Goal: Task Accomplishment & Management: Use online tool/utility

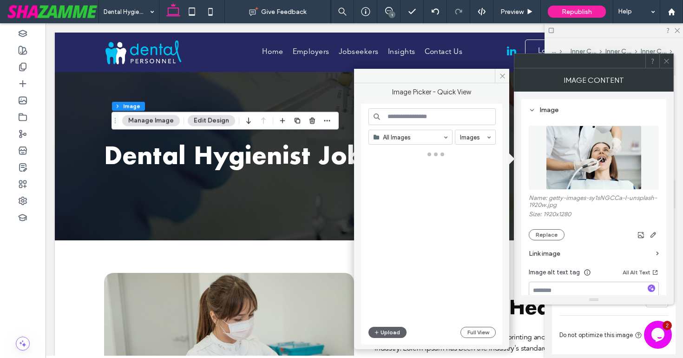
scroll to position [626, 0]
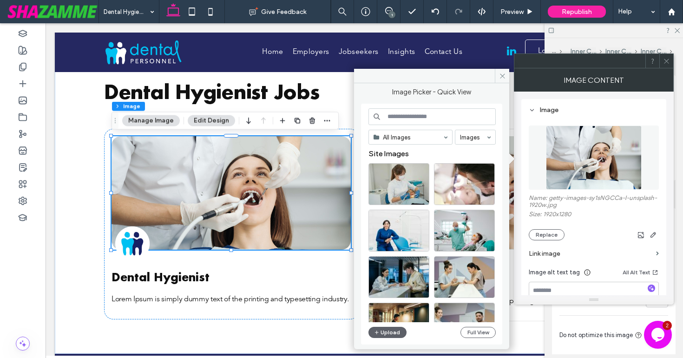
click at [421, 116] on input at bounding box center [432, 116] width 127 height 17
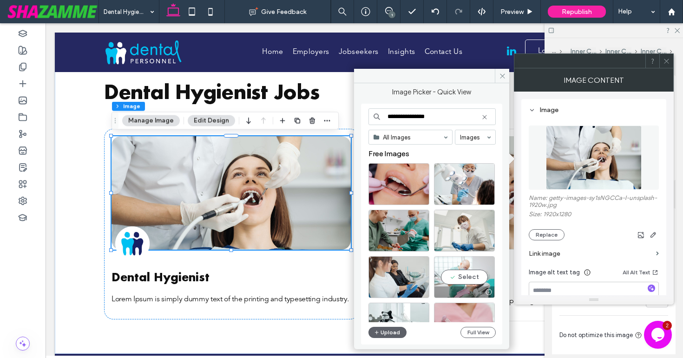
type input "**********"
click at [468, 274] on div "Select" at bounding box center [464, 277] width 61 height 42
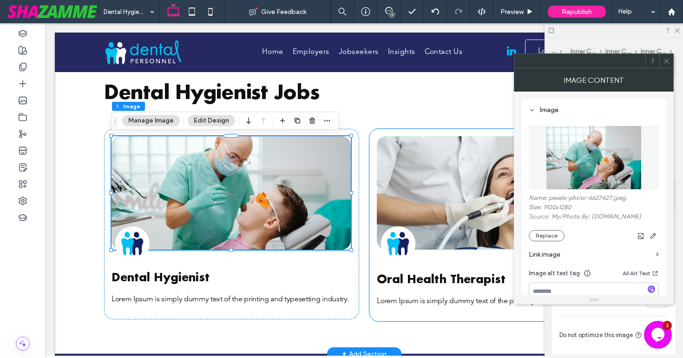
click at [469, 233] on img at bounding box center [496, 192] width 239 height 113
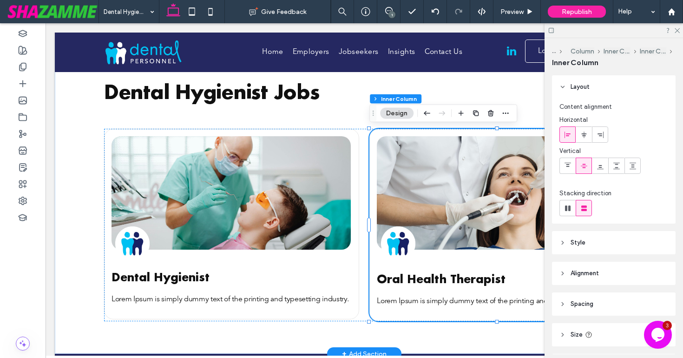
click at [469, 233] on img at bounding box center [496, 192] width 239 height 113
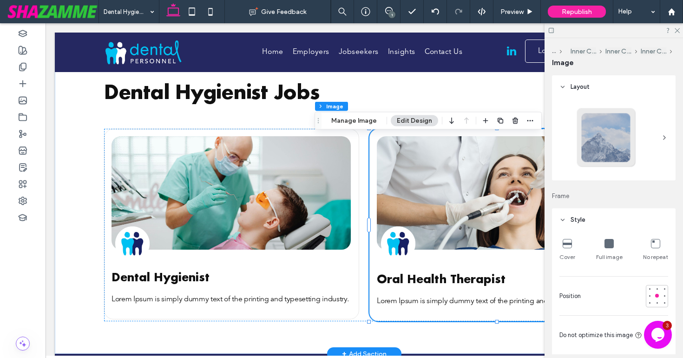
type input "**"
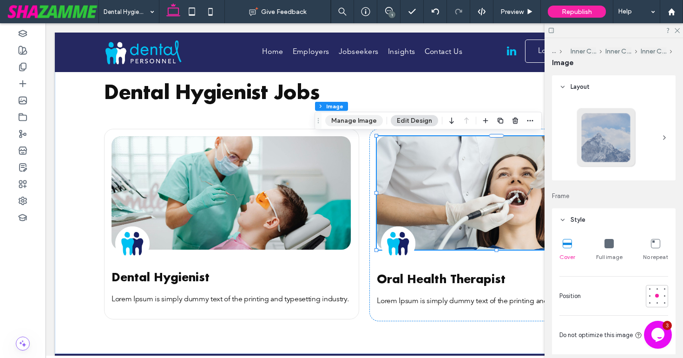
click at [370, 121] on button "Manage Image" at bounding box center [354, 120] width 58 height 11
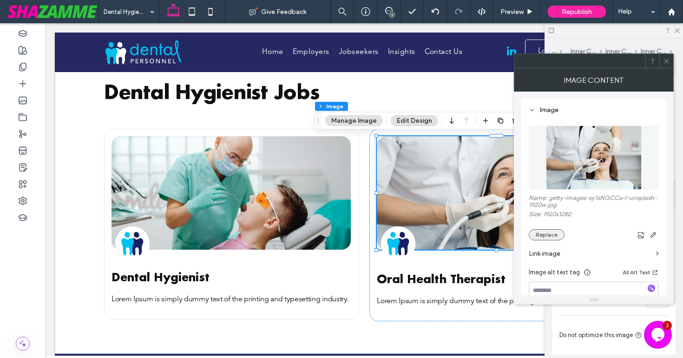
click at [549, 233] on button "Replace" at bounding box center [547, 234] width 36 height 11
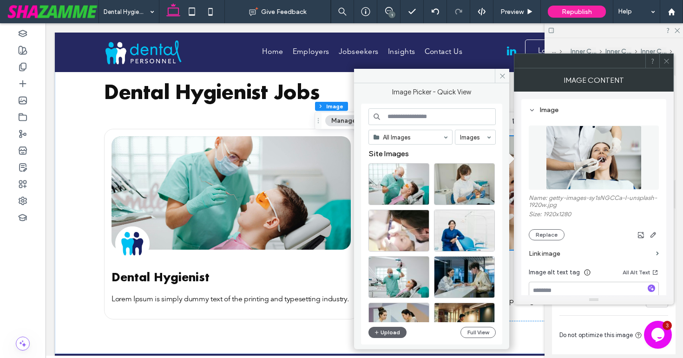
click at [436, 113] on input at bounding box center [432, 116] width 127 height 17
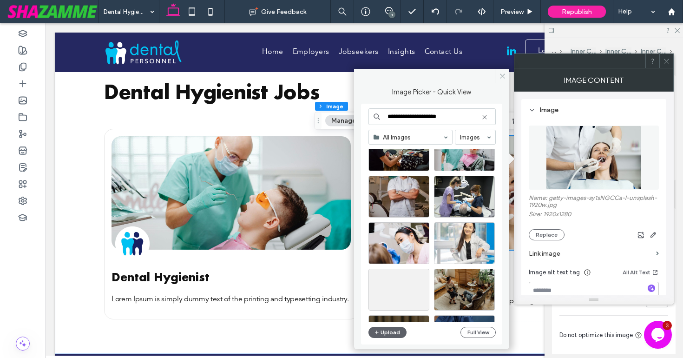
scroll to position [82, 0]
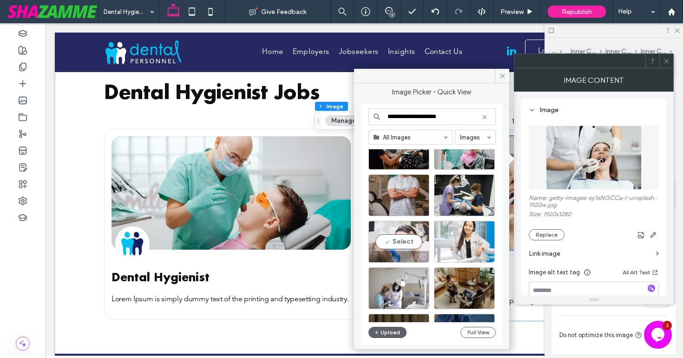
type input "**********"
click at [416, 240] on div "Select" at bounding box center [399, 242] width 61 height 42
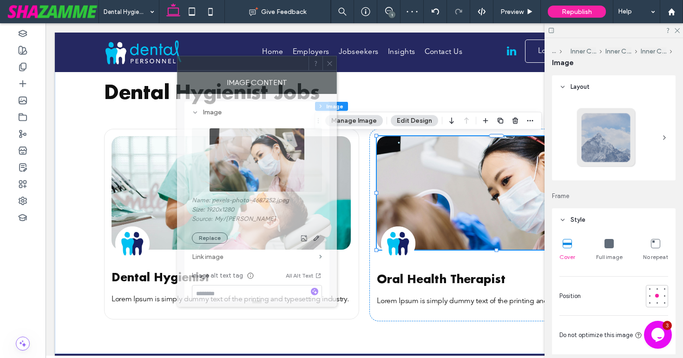
drag, startPoint x: 597, startPoint y: 66, endPoint x: 260, endPoint y: 68, distance: 337.0
click at [260, 68] on div at bounding box center [243, 63] width 131 height 14
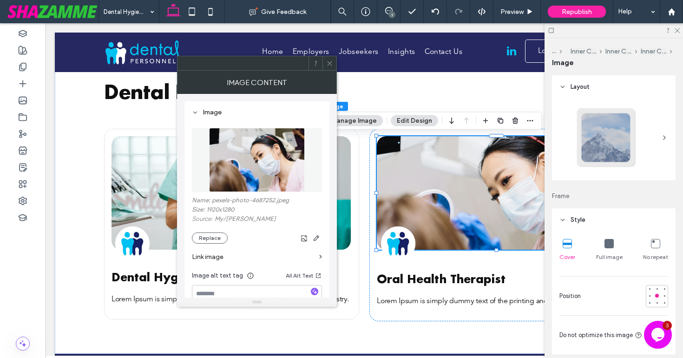
click at [330, 65] on icon at bounding box center [329, 63] width 7 height 7
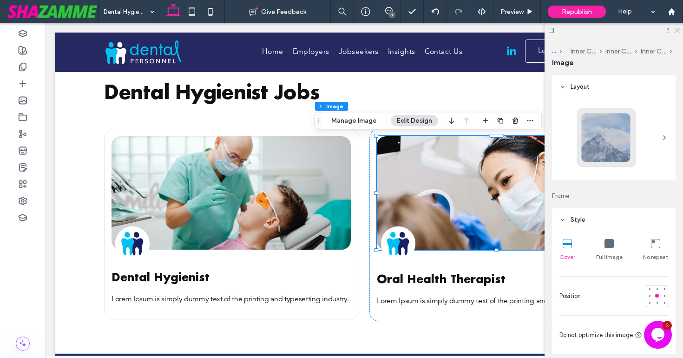
click at [679, 31] on icon at bounding box center [677, 30] width 6 height 6
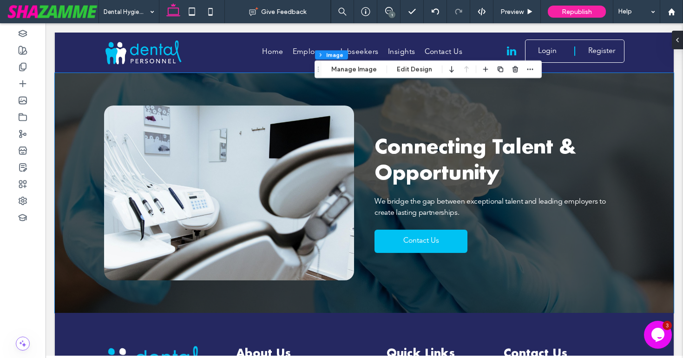
scroll to position [1264, 0]
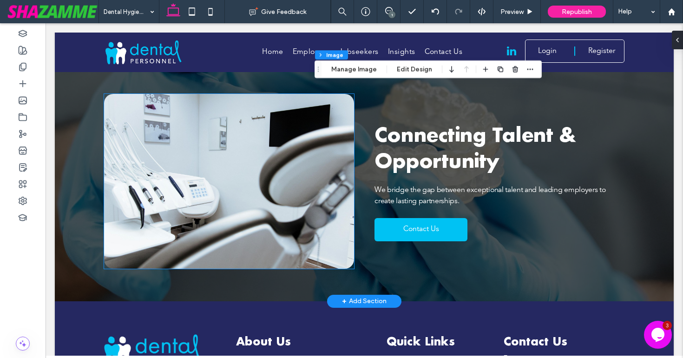
click at [242, 200] on img at bounding box center [229, 181] width 250 height 175
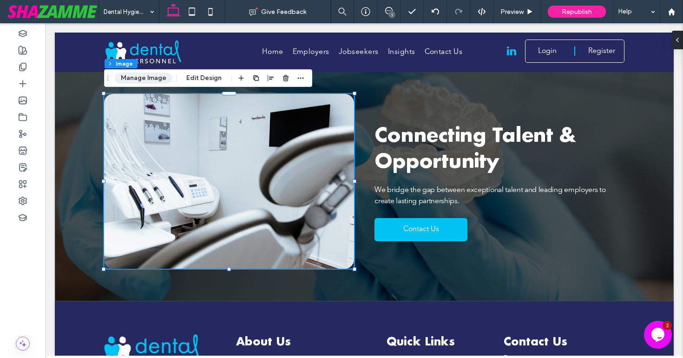
click at [153, 78] on button "Manage Image" at bounding box center [144, 78] width 58 height 11
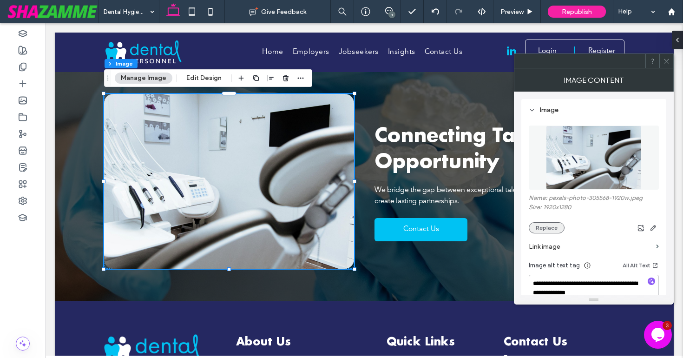
click at [549, 228] on button "Replace" at bounding box center [547, 227] width 36 height 11
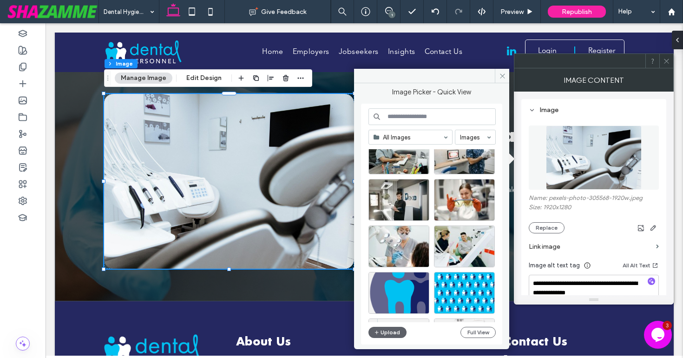
scroll to position [542, 0]
click at [413, 241] on div "Select" at bounding box center [399, 246] width 61 height 42
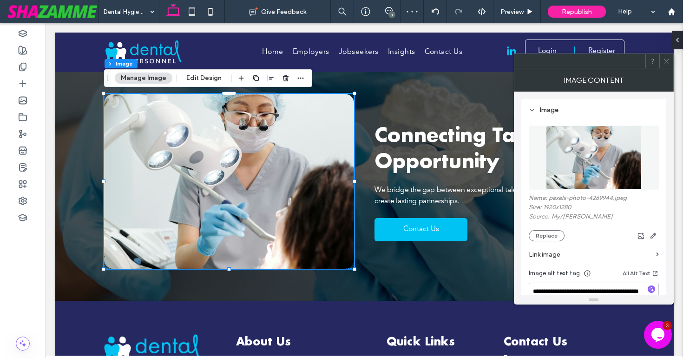
click at [667, 66] on span at bounding box center [666, 61] width 7 height 14
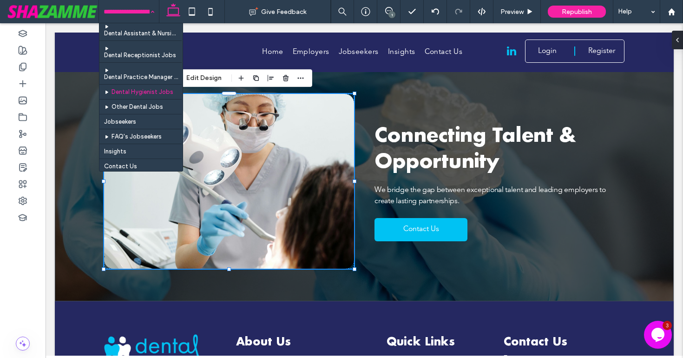
scroll to position [342, 0]
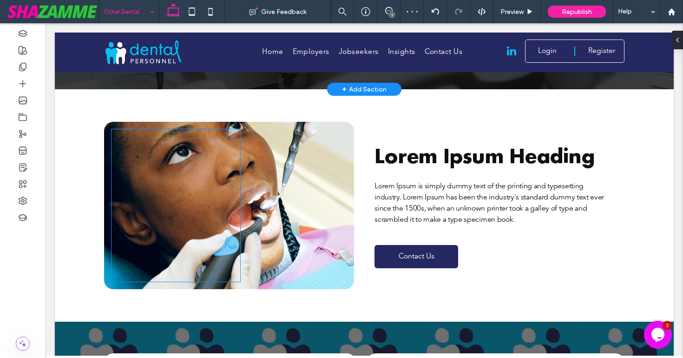
scroll to position [152, 0]
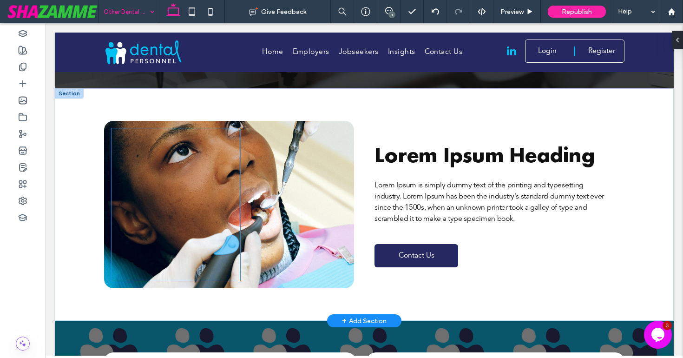
click at [154, 209] on div at bounding box center [176, 204] width 129 height 152
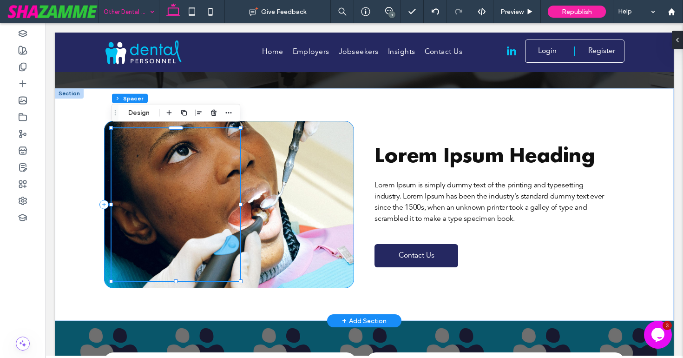
click at [296, 214] on div at bounding box center [229, 204] width 250 height 167
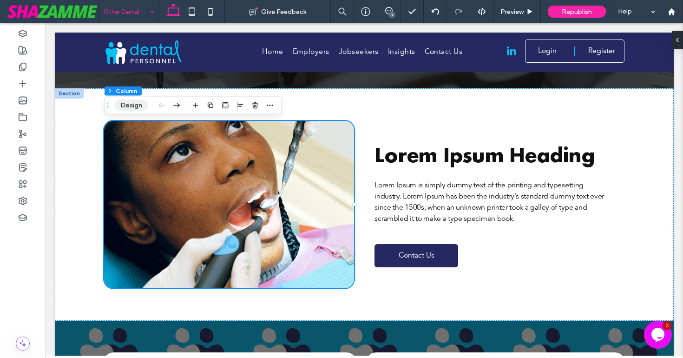
click at [139, 106] on button "Design" at bounding box center [131, 105] width 33 height 11
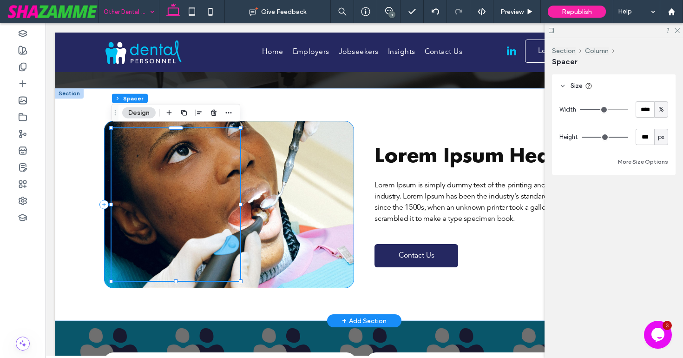
click at [343, 177] on div at bounding box center [229, 204] width 250 height 167
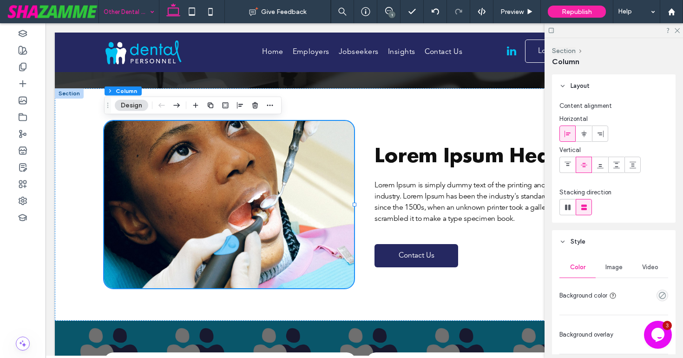
click at [613, 264] on span "Image" at bounding box center [614, 267] width 17 height 7
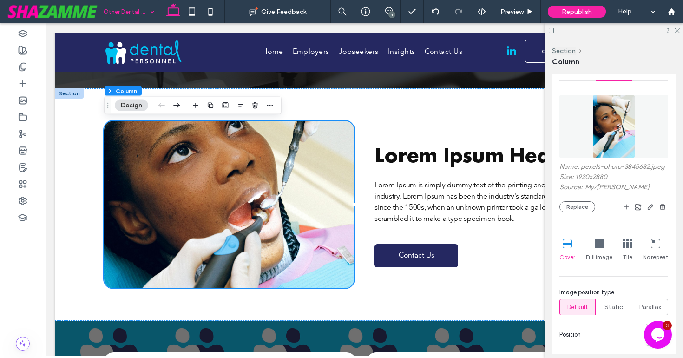
scroll to position [200, 0]
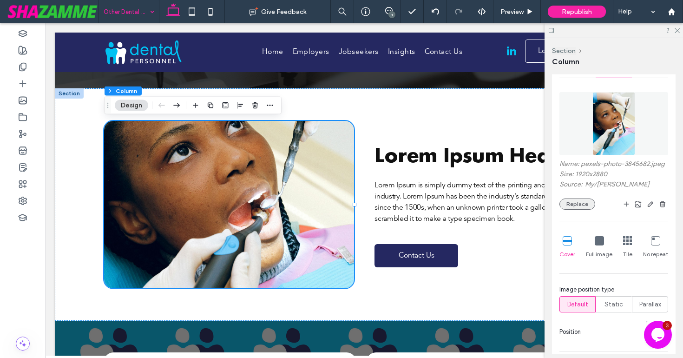
click at [572, 201] on button "Replace" at bounding box center [578, 203] width 36 height 11
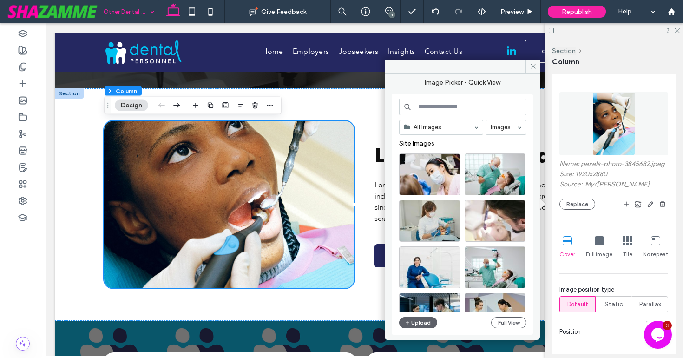
click at [436, 107] on input at bounding box center [462, 107] width 127 height 17
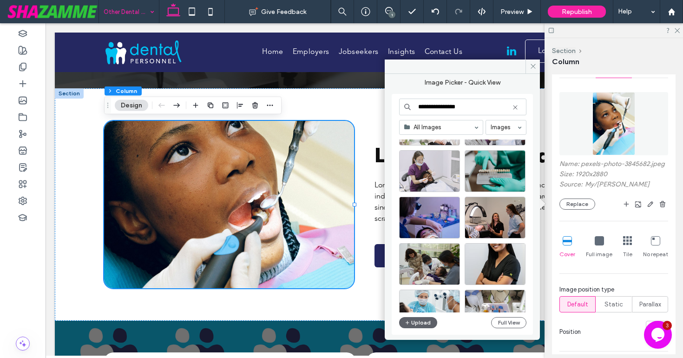
scroll to position [1406, 0]
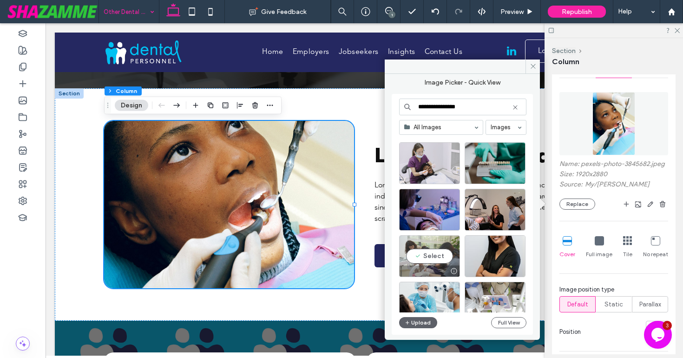
type input "**********"
click at [444, 255] on div "Select" at bounding box center [429, 256] width 61 height 42
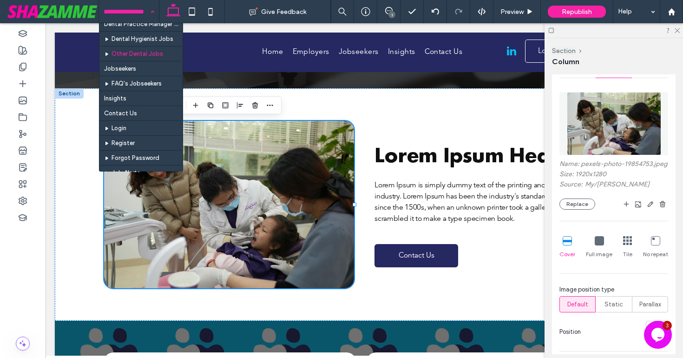
scroll to position [390, 0]
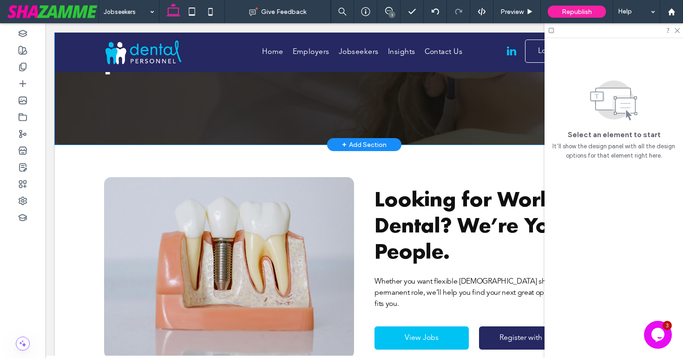
scroll to position [130, 0]
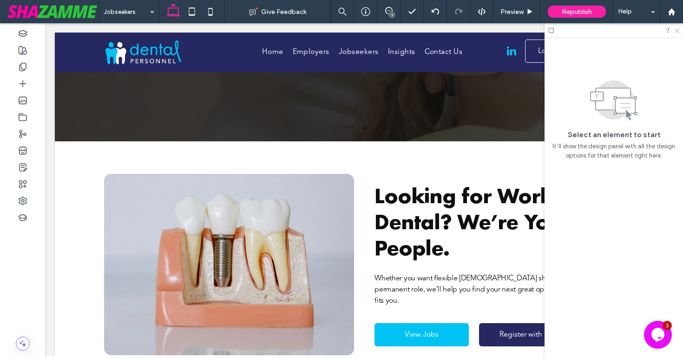
click at [679, 32] on use at bounding box center [677, 30] width 5 height 5
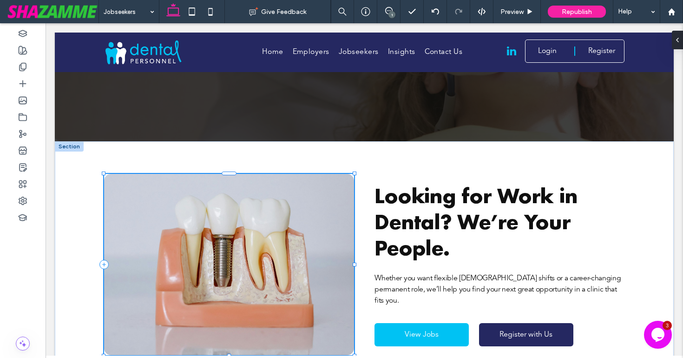
type input "**"
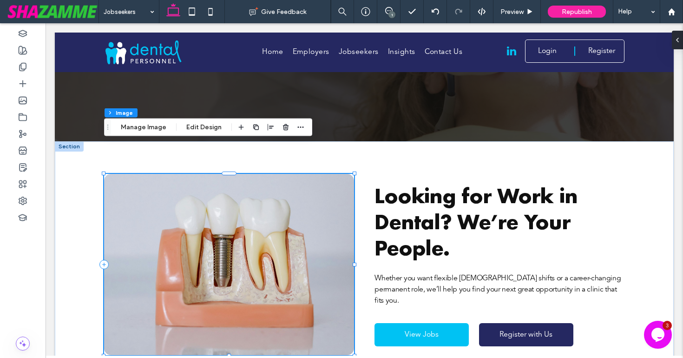
scroll to position [428, 0]
click at [145, 132] on button "Manage Image" at bounding box center [144, 127] width 58 height 11
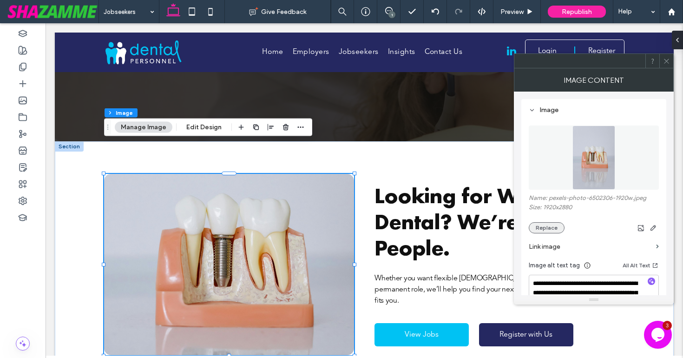
click at [554, 229] on button "Replace" at bounding box center [547, 227] width 36 height 11
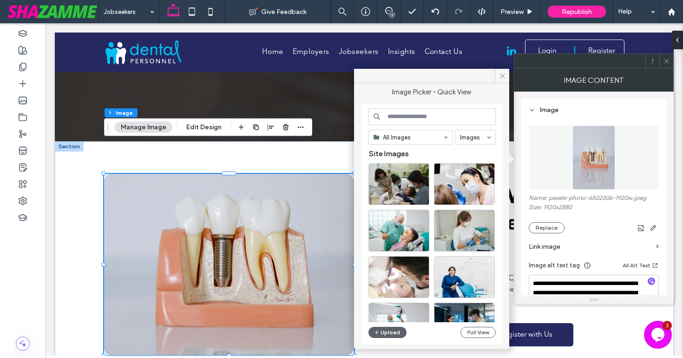
click at [409, 117] on input at bounding box center [432, 116] width 127 height 17
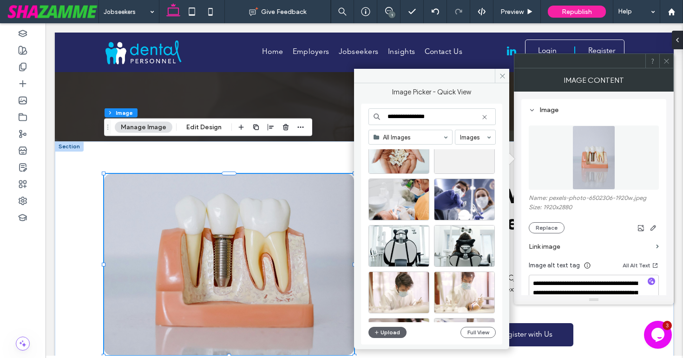
scroll to position [14628, 0]
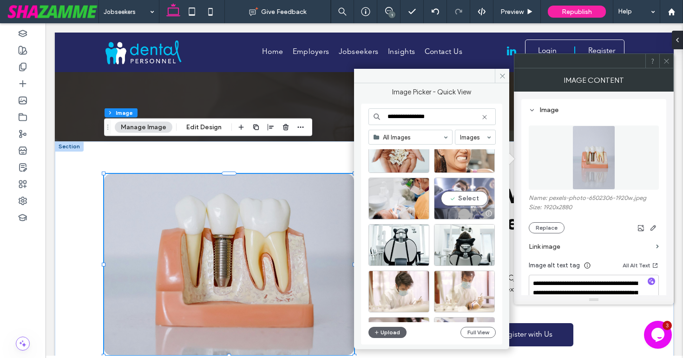
type input "**********"
click at [455, 198] on div "Select" at bounding box center [464, 199] width 61 height 42
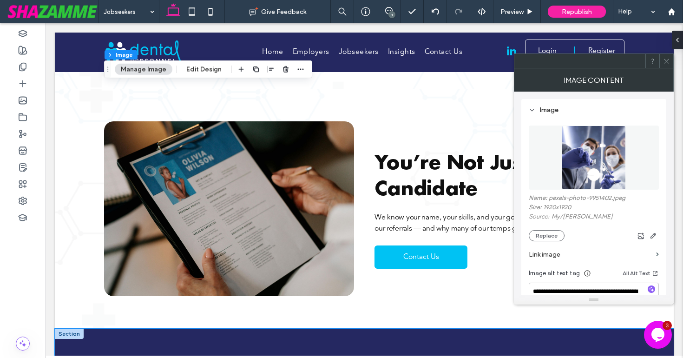
scroll to position [811, 0]
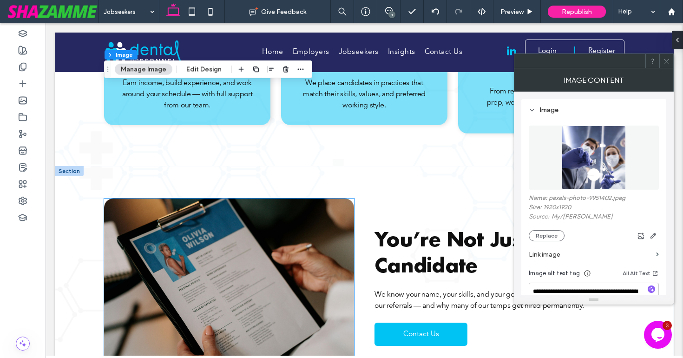
click at [319, 238] on img at bounding box center [229, 285] width 250 height 175
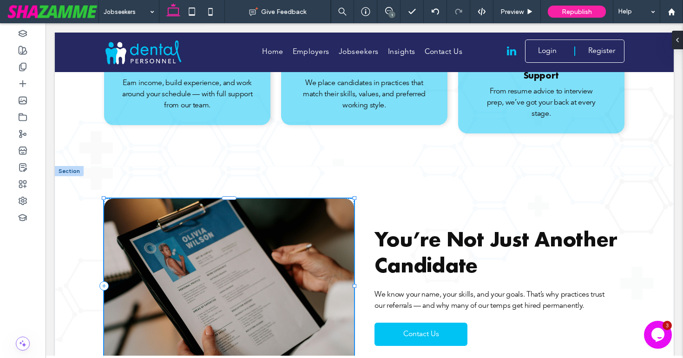
type input "**"
click at [156, 147] on button "Manage Image" at bounding box center [144, 143] width 58 height 11
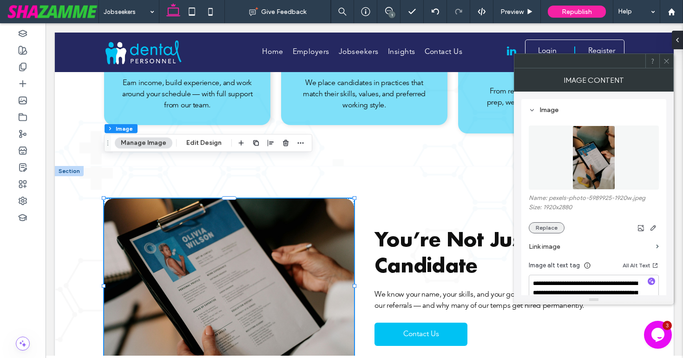
click at [551, 226] on button "Replace" at bounding box center [547, 227] width 36 height 11
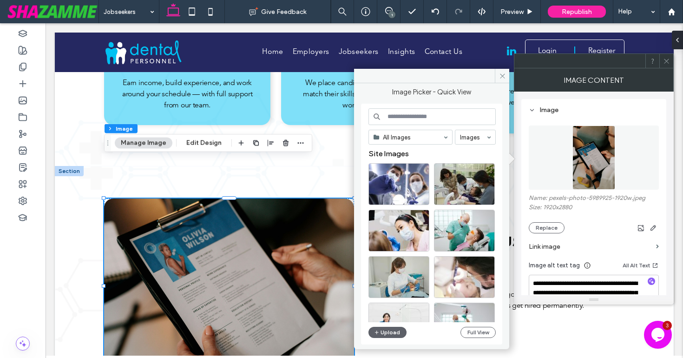
click at [441, 116] on input at bounding box center [432, 116] width 127 height 17
type input "**********"
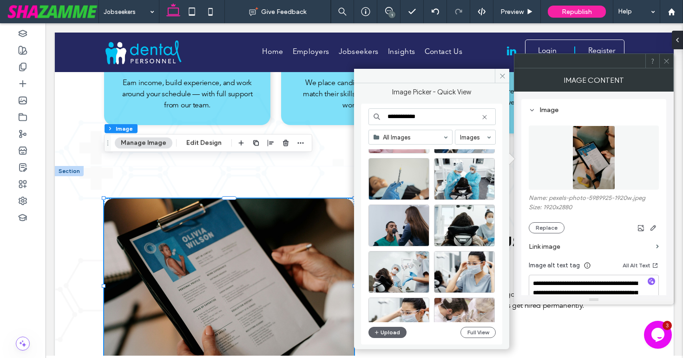
scroll to position [388, 0]
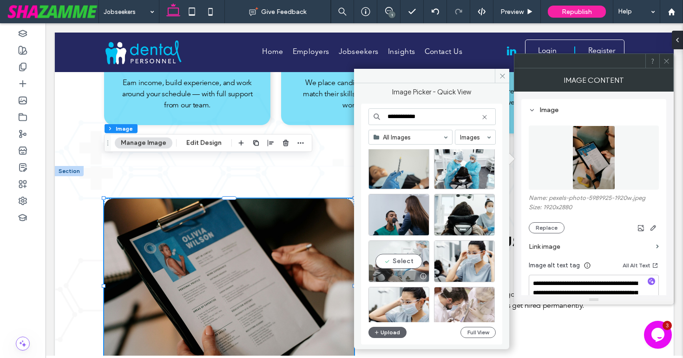
click at [417, 261] on div "Select" at bounding box center [399, 261] width 61 height 42
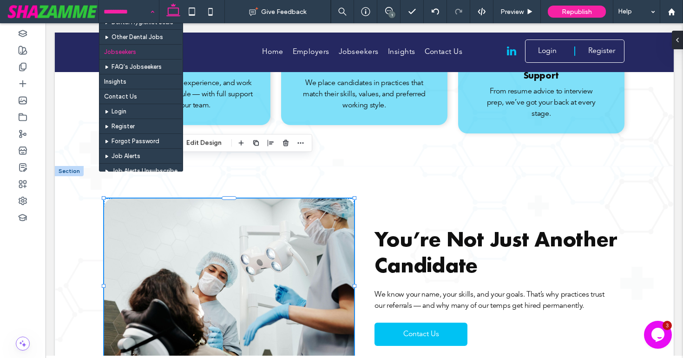
scroll to position [408, 0]
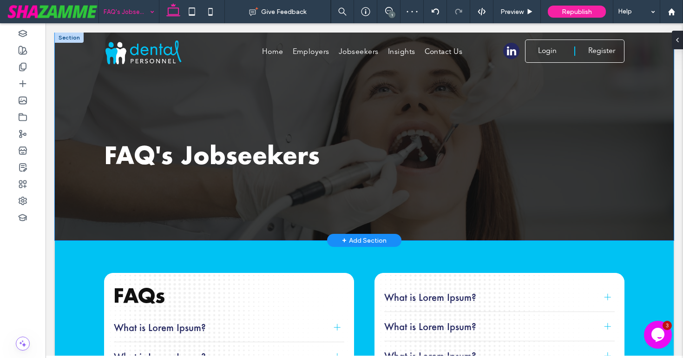
click at [114, 227] on div "FAQ's Jobseekers" at bounding box center [365, 137] width 558 height 208
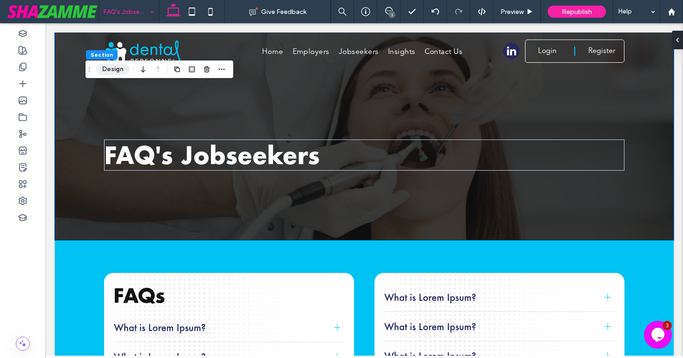
click at [111, 70] on button "Design" at bounding box center [112, 69] width 33 height 11
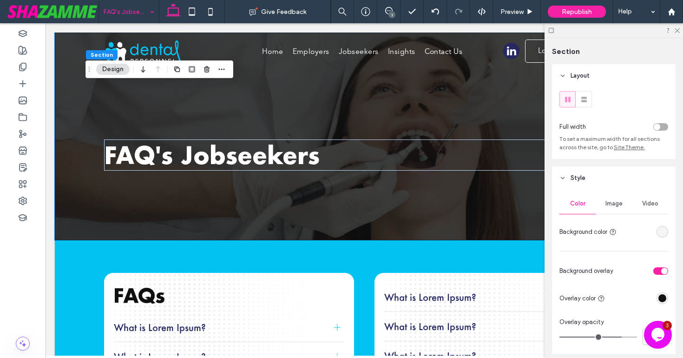
click at [613, 198] on div "Image" at bounding box center [614, 203] width 36 height 20
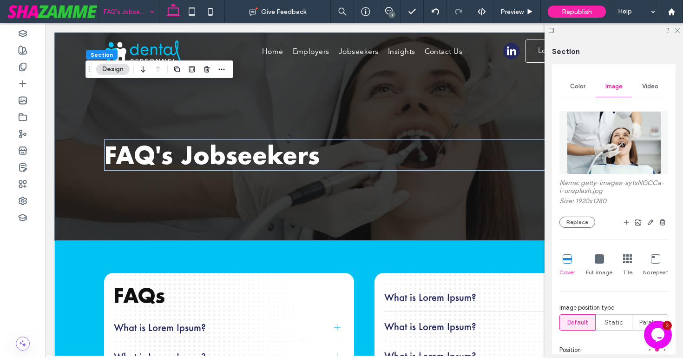
scroll to position [118, 0]
click at [585, 223] on button "Replace" at bounding box center [578, 221] width 36 height 11
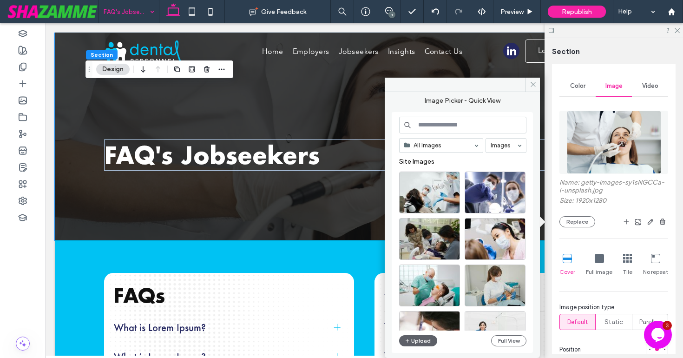
click at [448, 126] on input at bounding box center [462, 125] width 127 height 17
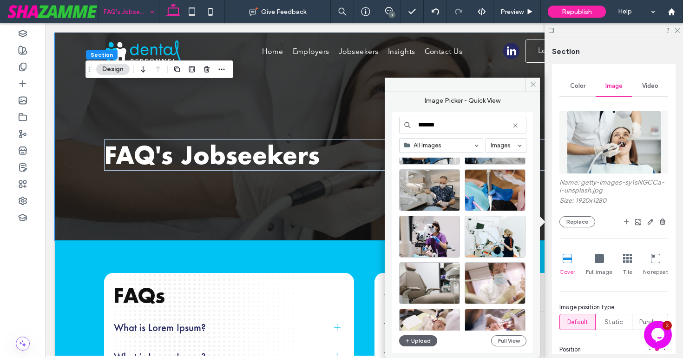
scroll to position [535, 0]
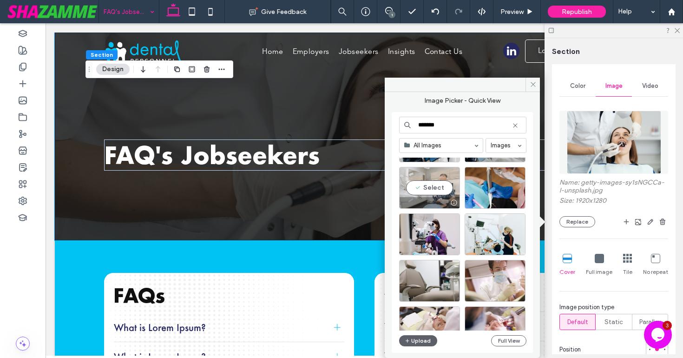
type input "*******"
click at [437, 186] on div "Select" at bounding box center [429, 188] width 61 height 42
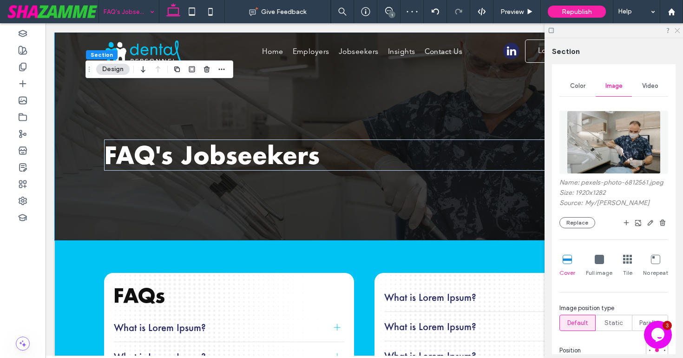
click at [674, 31] on icon at bounding box center [677, 30] width 6 height 6
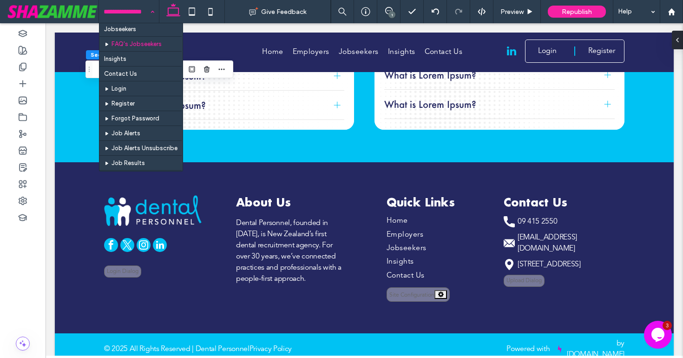
scroll to position [434, 0]
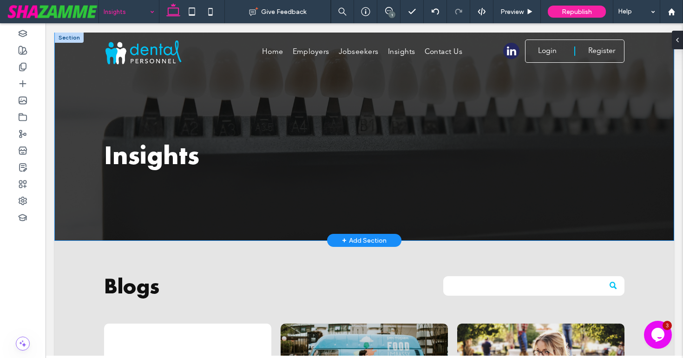
click at [94, 230] on div "Insights" at bounding box center [365, 137] width 558 height 208
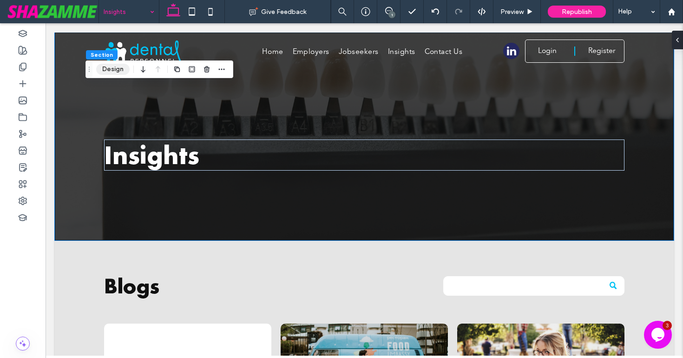
click at [111, 65] on button "Design" at bounding box center [112, 69] width 33 height 11
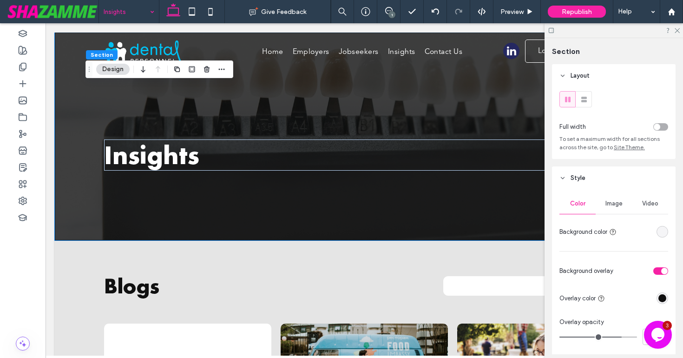
click at [612, 205] on span "Image" at bounding box center [614, 203] width 17 height 7
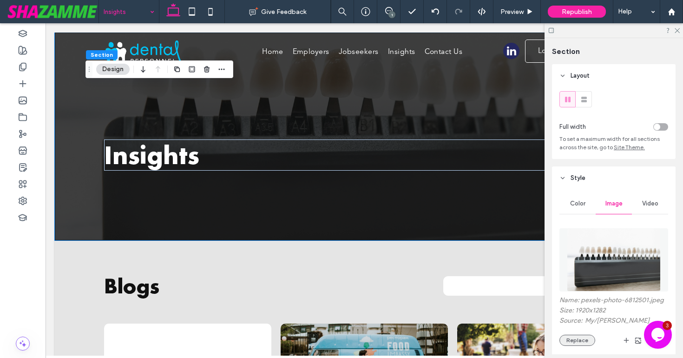
click at [575, 344] on button "Replace" at bounding box center [578, 340] width 36 height 11
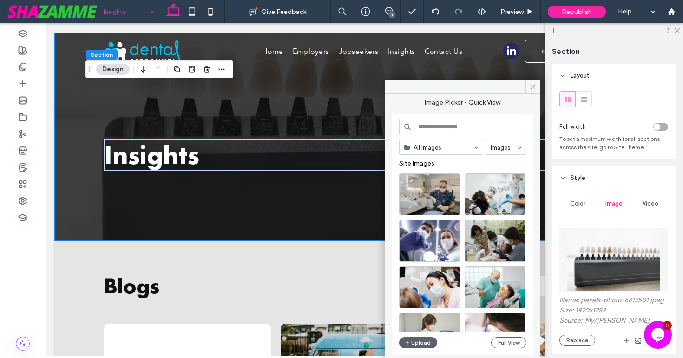
click at [424, 127] on input at bounding box center [462, 127] width 127 height 17
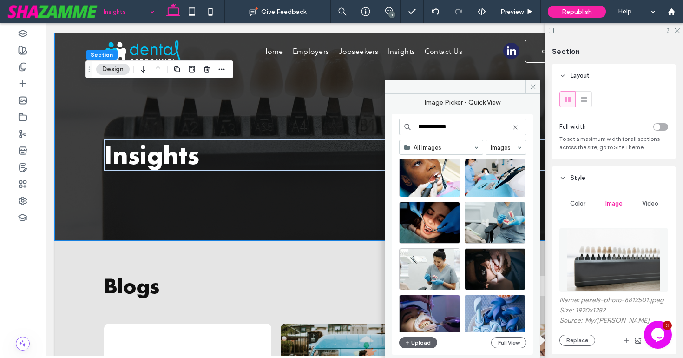
scroll to position [766, 0]
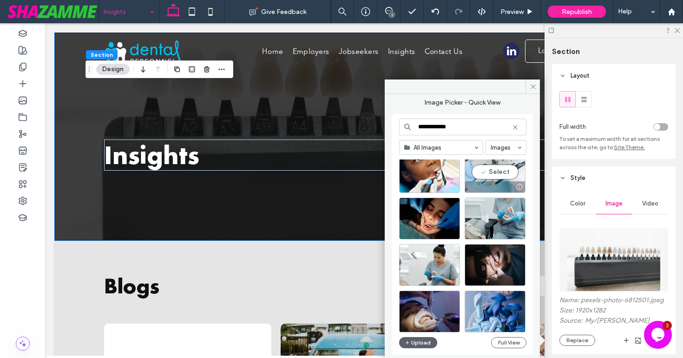
type input "**********"
click at [504, 176] on div "Select" at bounding box center [495, 172] width 61 height 42
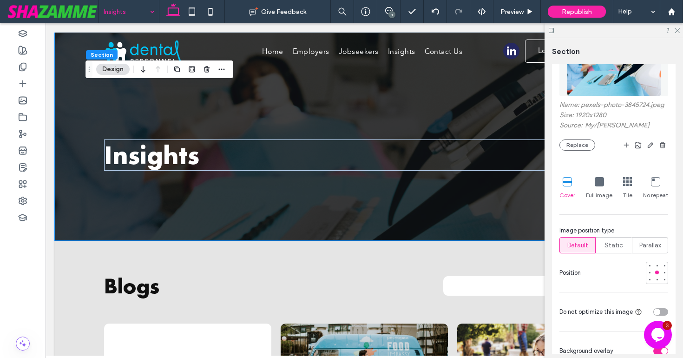
scroll to position [218, 0]
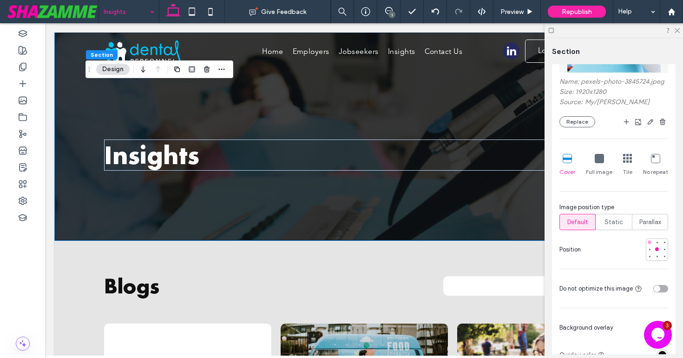
click at [651, 243] on div at bounding box center [650, 242] width 4 height 4
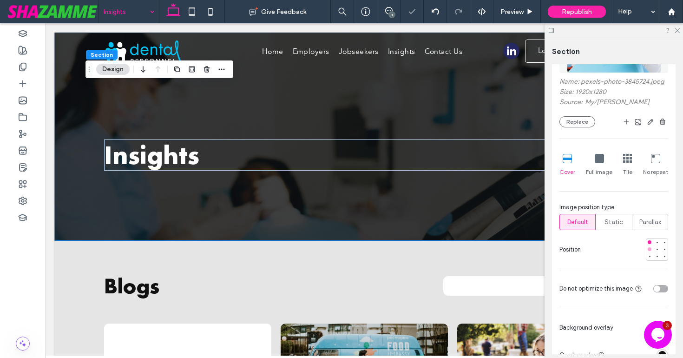
click at [652, 250] on div at bounding box center [650, 249] width 7 height 7
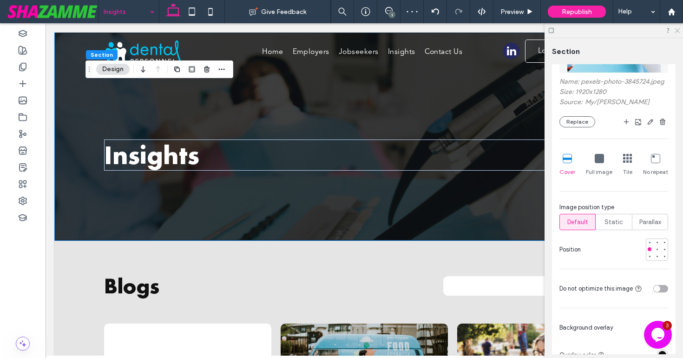
click at [678, 30] on use at bounding box center [677, 30] width 5 height 5
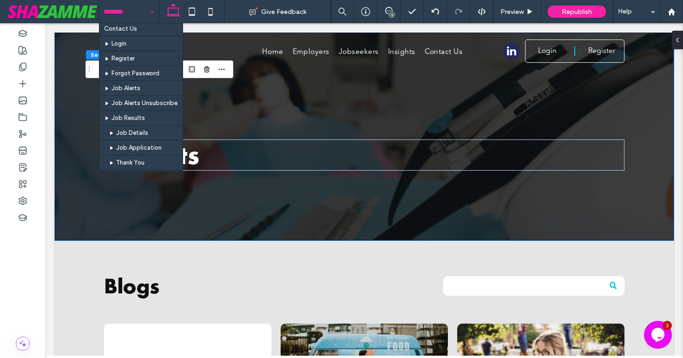
scroll to position [463, 0]
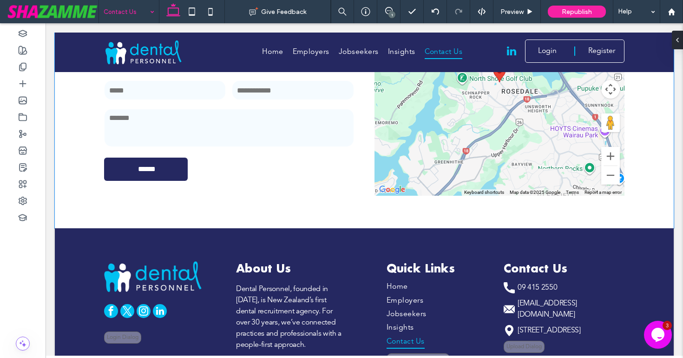
scroll to position [305, 0]
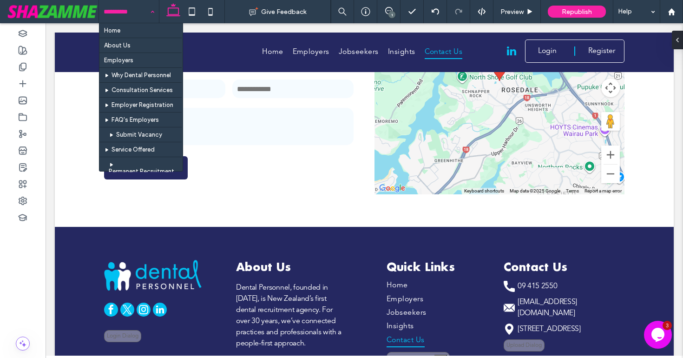
click at [120, 15] on input at bounding box center [127, 11] width 46 height 23
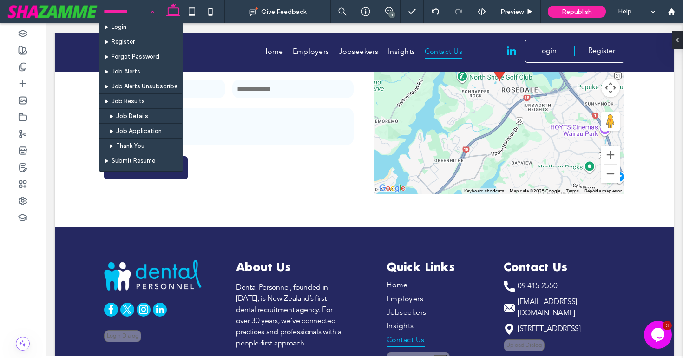
scroll to position [491, 0]
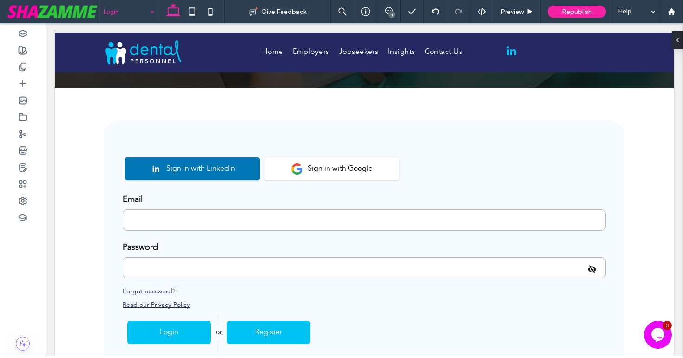
scroll to position [429, 0]
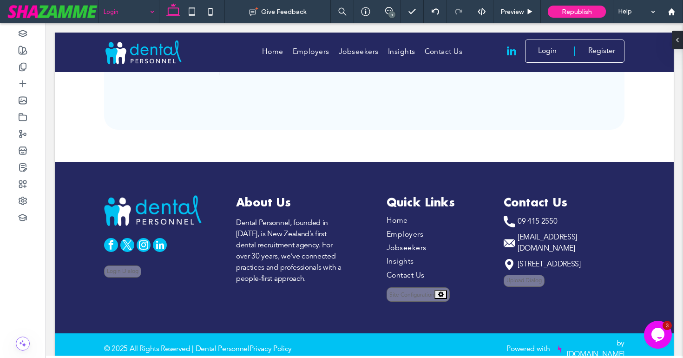
click at [112, 8] on input at bounding box center [127, 11] width 46 height 23
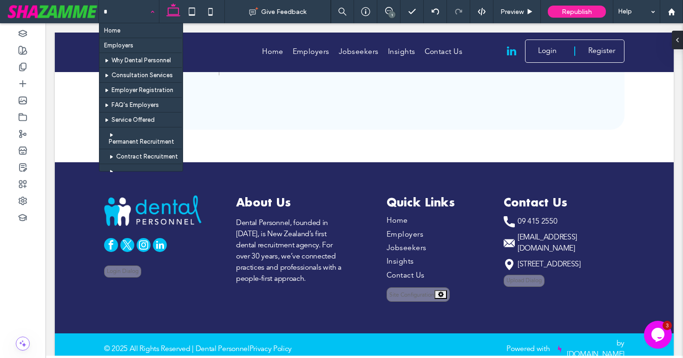
type input "**"
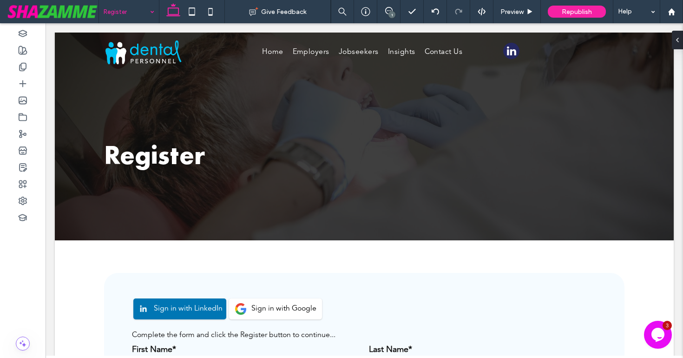
scroll to position [0, 0]
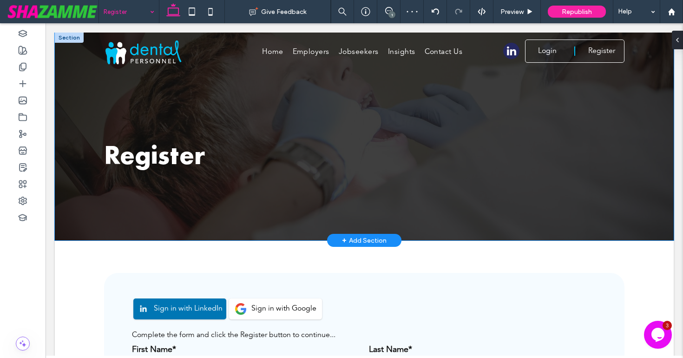
click at [108, 221] on div "Register" at bounding box center [365, 137] width 558 height 208
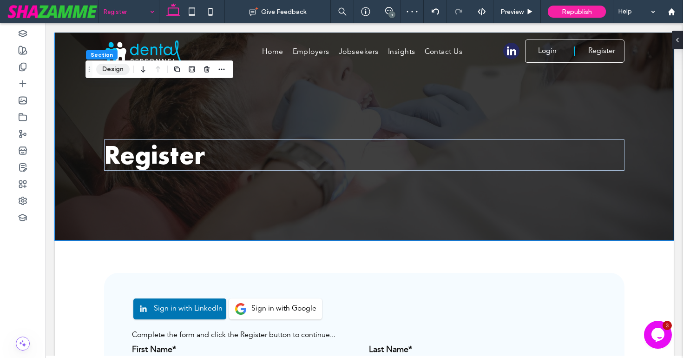
click at [112, 72] on button "Design" at bounding box center [112, 69] width 33 height 11
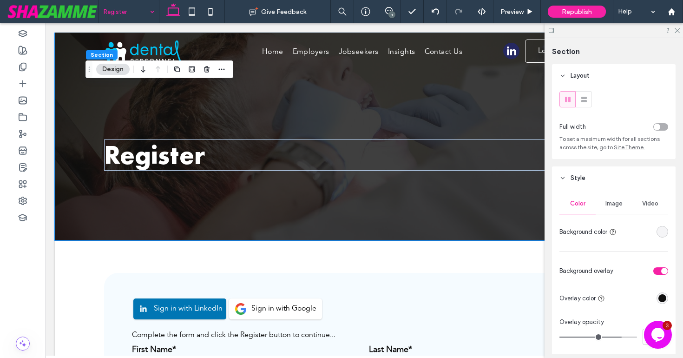
click at [621, 203] on span "Image" at bounding box center [614, 203] width 17 height 7
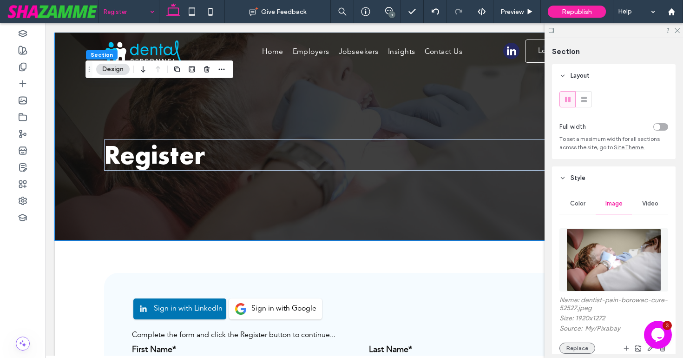
click at [570, 349] on button "Replace" at bounding box center [578, 348] width 36 height 11
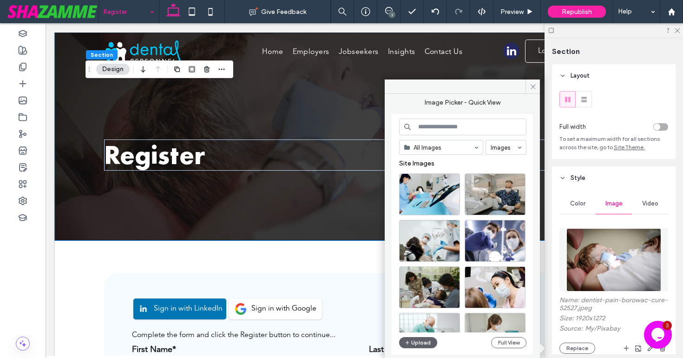
click at [472, 128] on input at bounding box center [462, 127] width 127 height 17
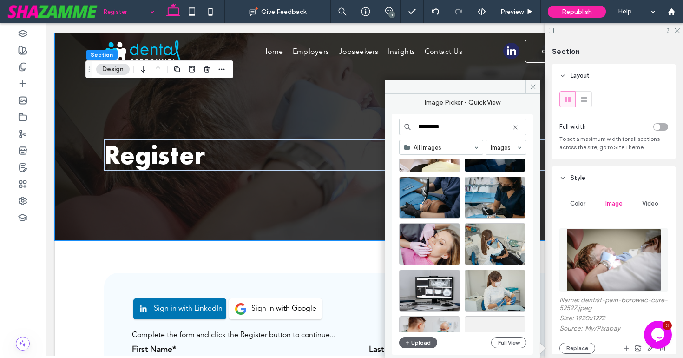
scroll to position [489, 0]
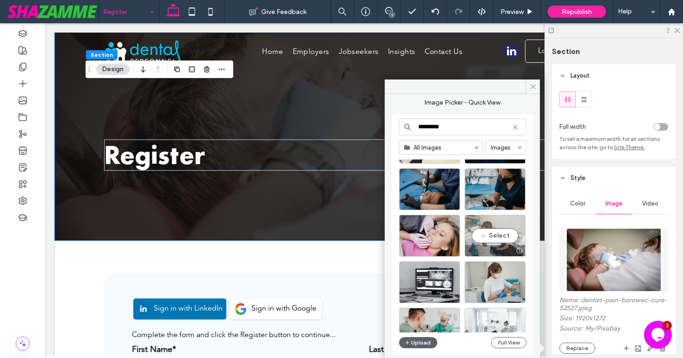
type input "*********"
click at [485, 234] on div "Select" at bounding box center [495, 236] width 61 height 42
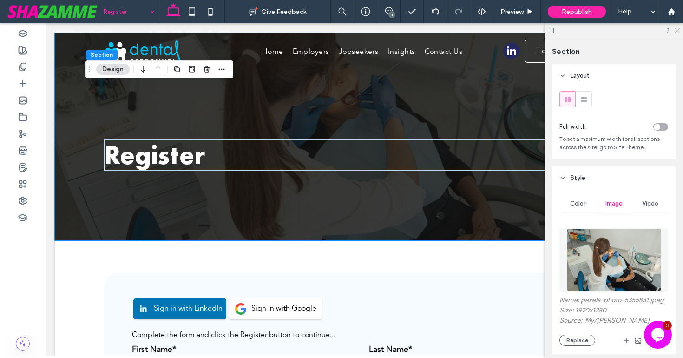
click at [675, 32] on icon at bounding box center [677, 30] width 6 height 6
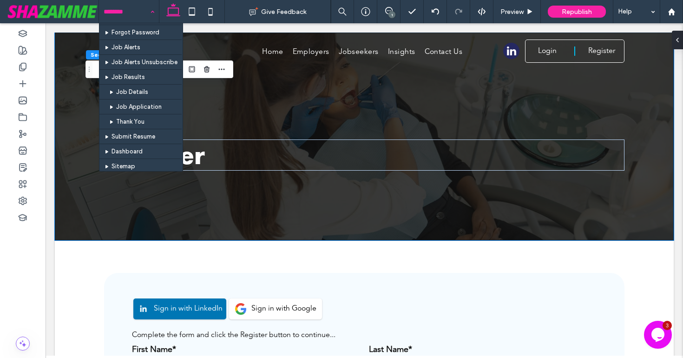
scroll to position [511, 0]
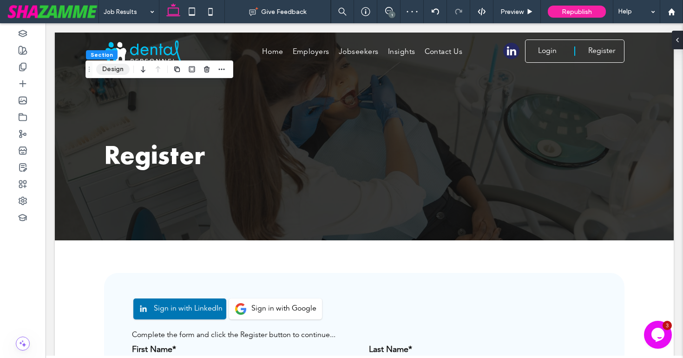
click at [113, 70] on button "Design" at bounding box center [112, 69] width 33 height 11
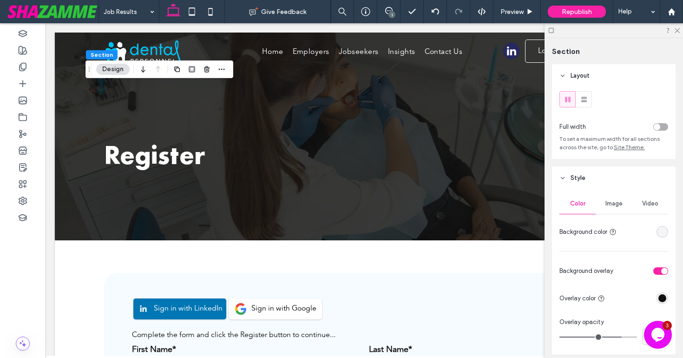
click at [616, 200] on span "Image" at bounding box center [614, 203] width 17 height 7
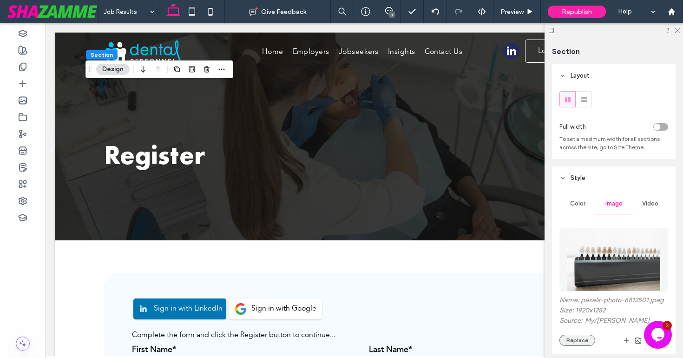
click at [569, 338] on button "Replace" at bounding box center [578, 340] width 36 height 11
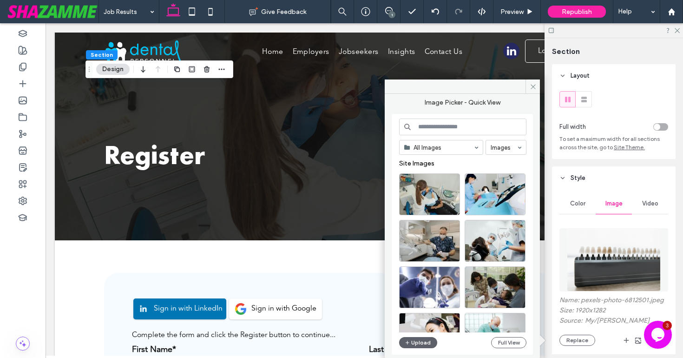
click at [431, 125] on input at bounding box center [462, 127] width 127 height 17
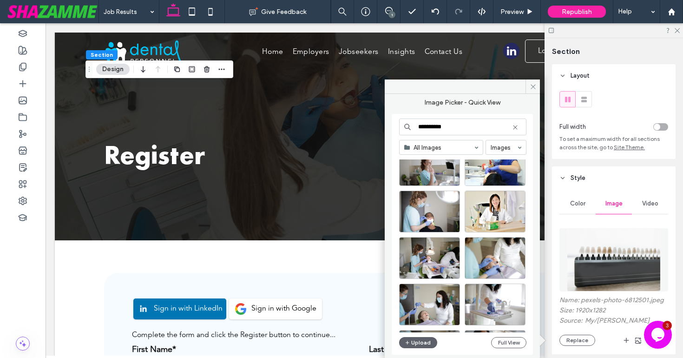
scroll to position [169, 0]
type input "**********"
click at [498, 214] on div "Select" at bounding box center [495, 211] width 61 height 42
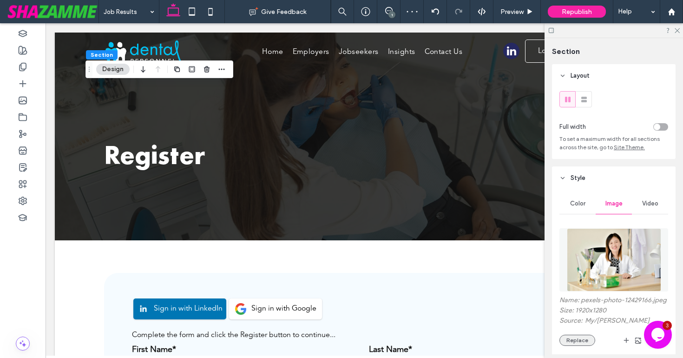
click at [581, 341] on button "Replace" at bounding box center [578, 340] width 36 height 11
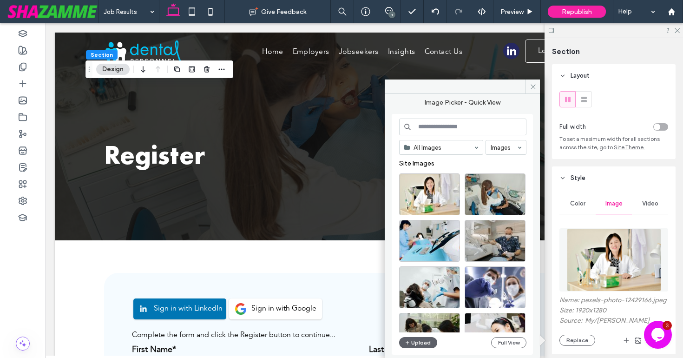
click at [464, 122] on input at bounding box center [462, 127] width 127 height 17
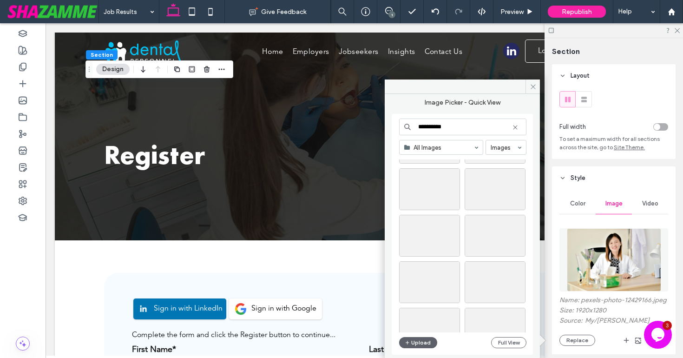
scroll to position [1958, 0]
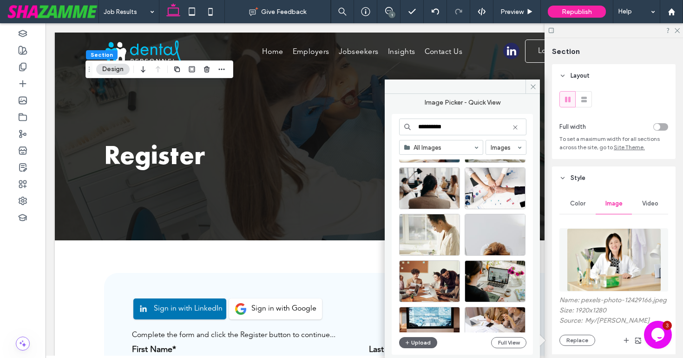
click at [436, 128] on input "**********" at bounding box center [462, 127] width 127 height 17
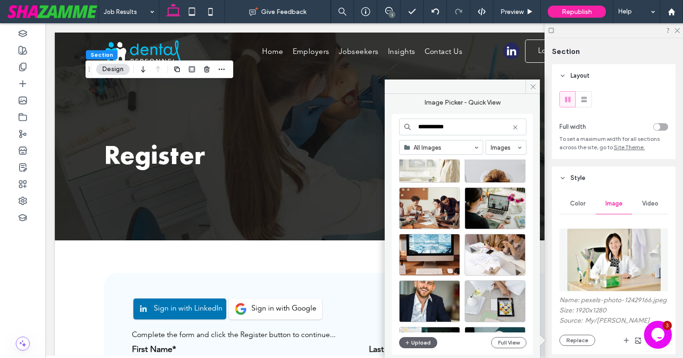
scroll to position [2081, 0]
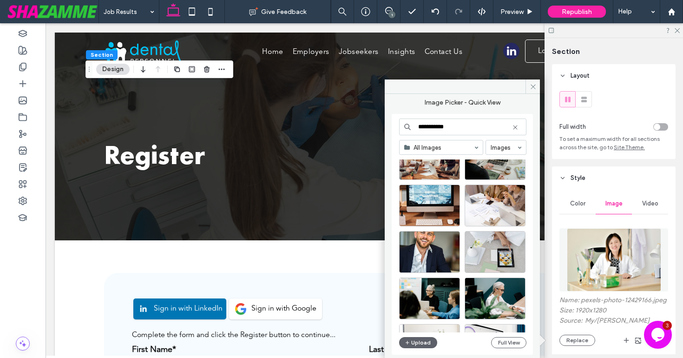
drag, startPoint x: 453, startPoint y: 126, endPoint x: 439, endPoint y: 125, distance: 14.0
click at [439, 126] on input "**********" at bounding box center [462, 127] width 127 height 17
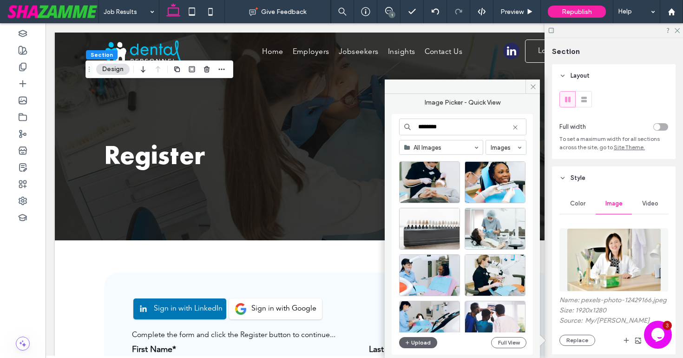
scroll to position [1316, 0]
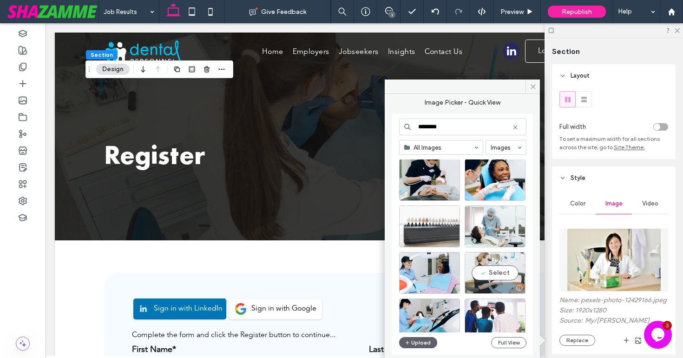
type input "*******"
click at [503, 276] on div "Select" at bounding box center [495, 273] width 61 height 42
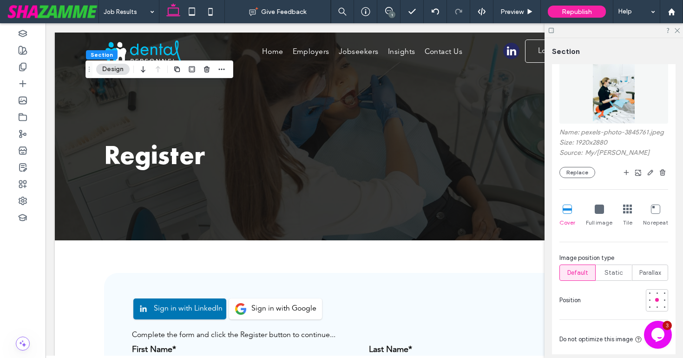
scroll to position [173, 0]
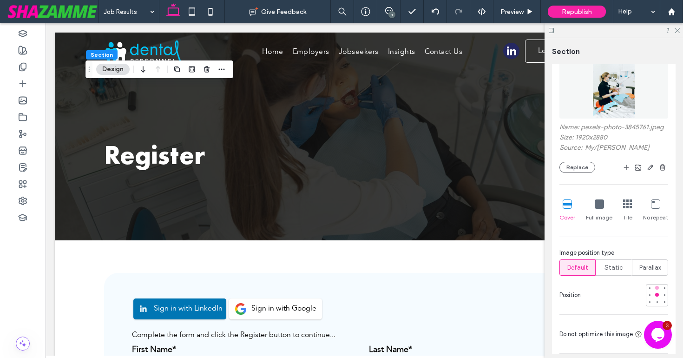
click at [657, 289] on div at bounding box center [657, 288] width 4 height 4
click at [583, 167] on button "Replace" at bounding box center [578, 167] width 36 height 11
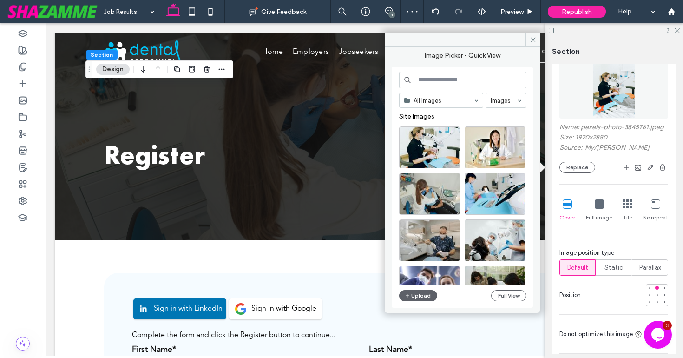
click at [458, 76] on input at bounding box center [462, 80] width 127 height 17
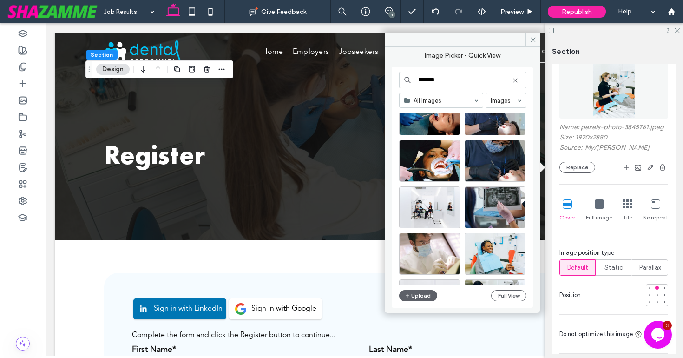
scroll to position [1361, 0]
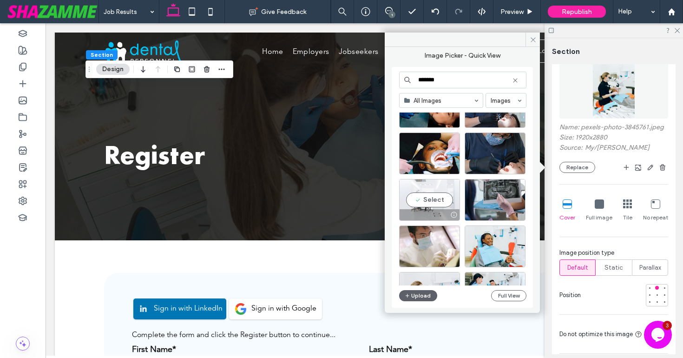
type input "*******"
click at [428, 199] on div "Select" at bounding box center [429, 200] width 61 height 42
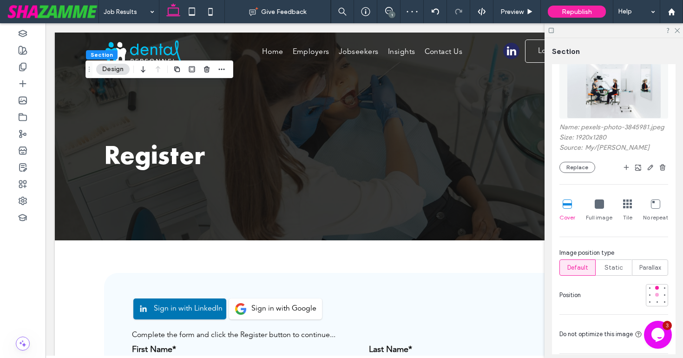
click at [658, 294] on div at bounding box center [657, 295] width 4 height 4
click at [677, 27] on icon at bounding box center [677, 30] width 6 height 6
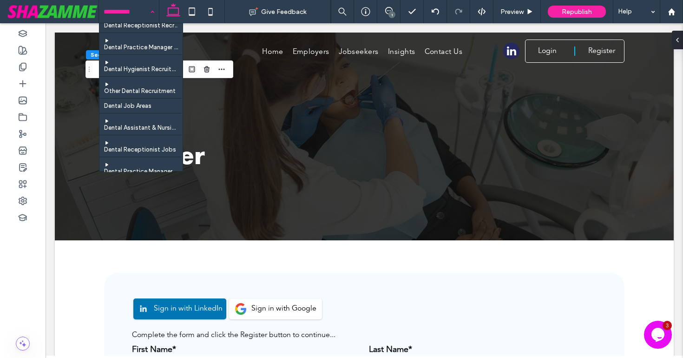
scroll to position [592, 0]
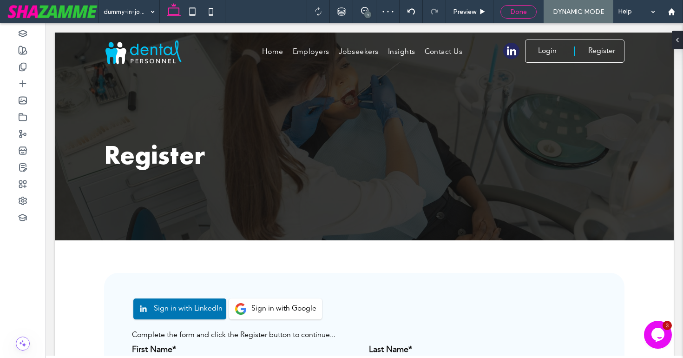
click at [515, 16] on div "Done" at bounding box center [519, 11] width 36 height 13
click at [516, 13] on span "Done" at bounding box center [518, 12] width 17 height 8
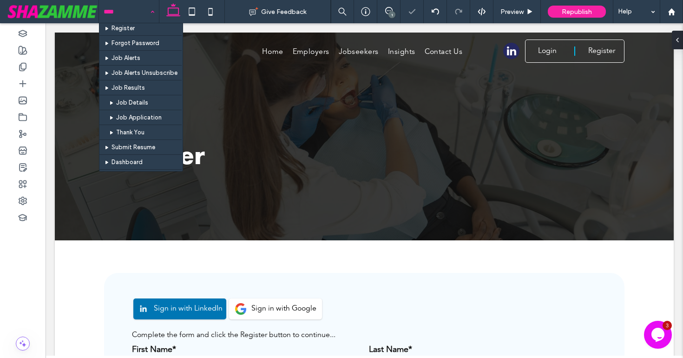
scroll to position [592, 0]
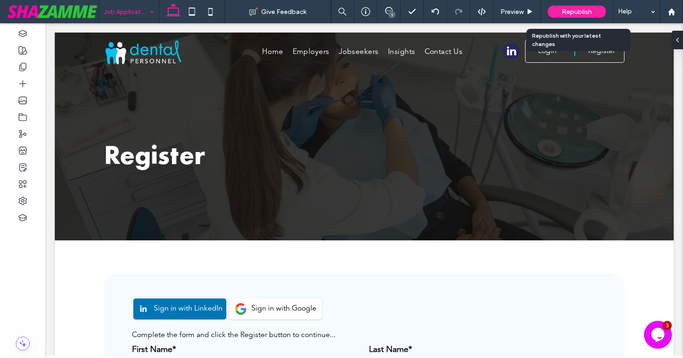
click at [567, 11] on span "Republish" at bounding box center [577, 12] width 30 height 8
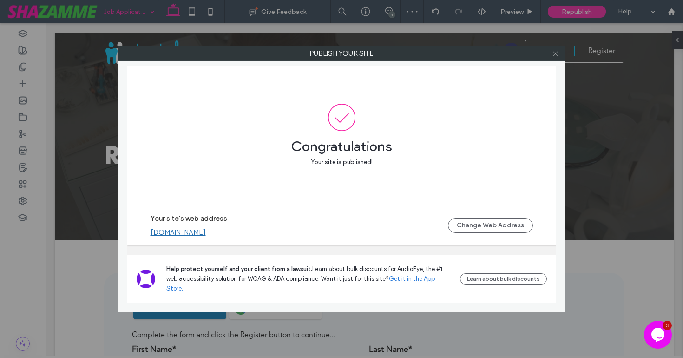
click at [555, 55] on icon at bounding box center [555, 53] width 7 height 7
